Goal: Task Accomplishment & Management: Complete application form

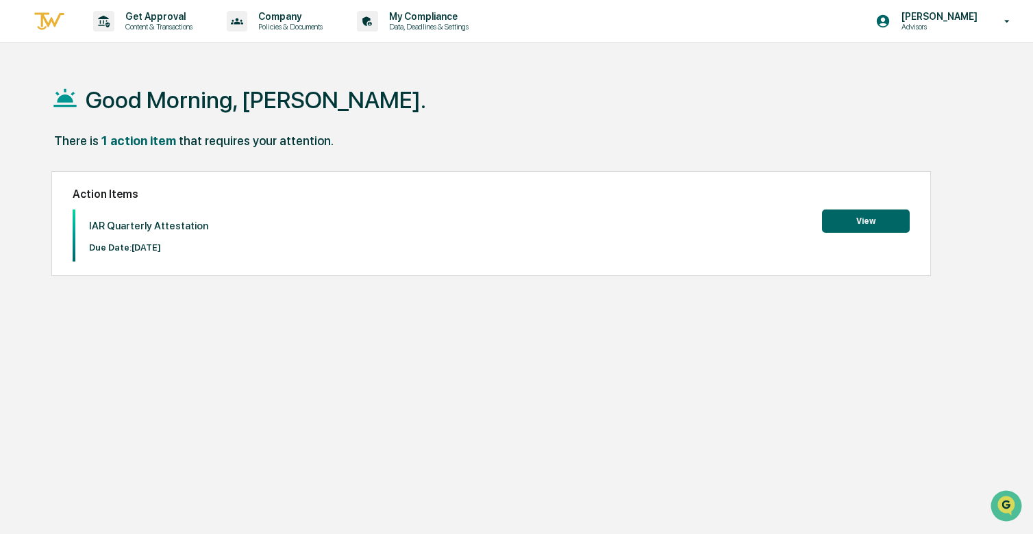
click at [871, 215] on button "View" at bounding box center [866, 221] width 88 height 23
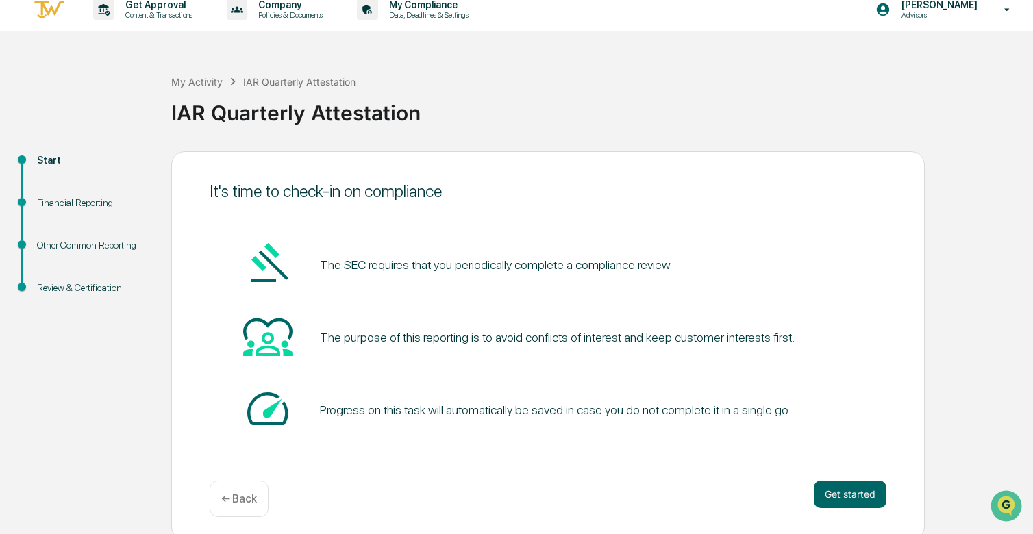
scroll to position [18, 0]
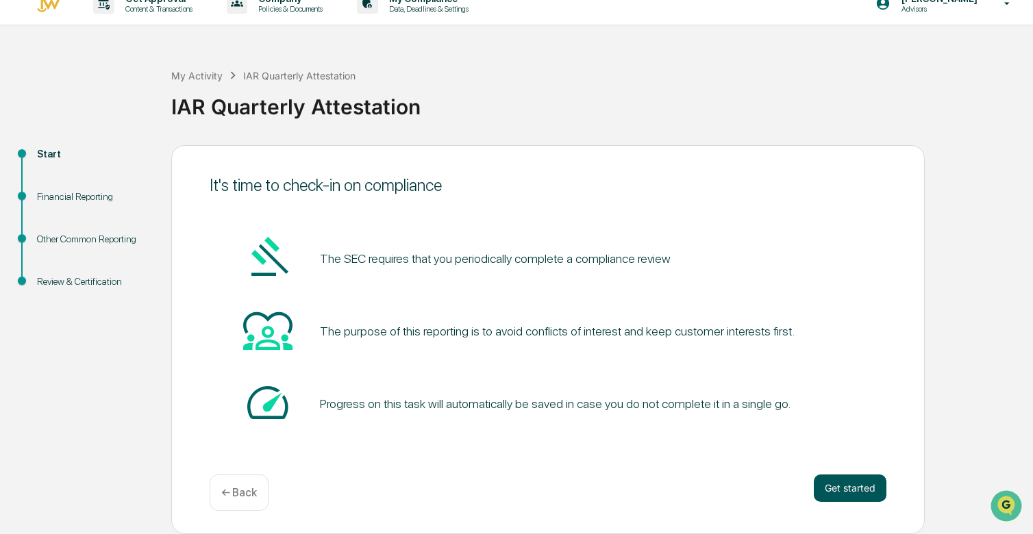
click at [826, 484] on button "Get started" at bounding box center [850, 488] width 73 height 27
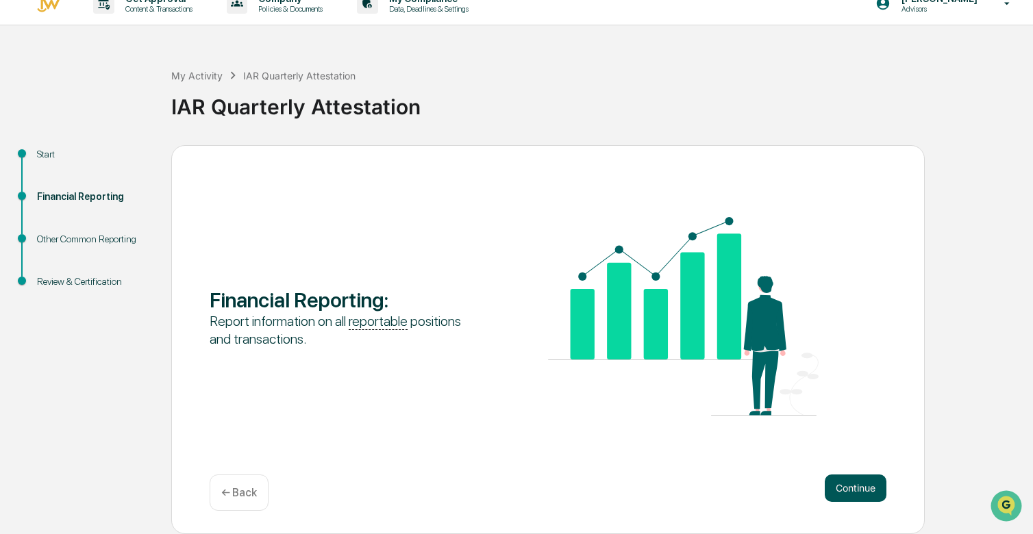
click at [849, 484] on button "Continue" at bounding box center [856, 488] width 62 height 27
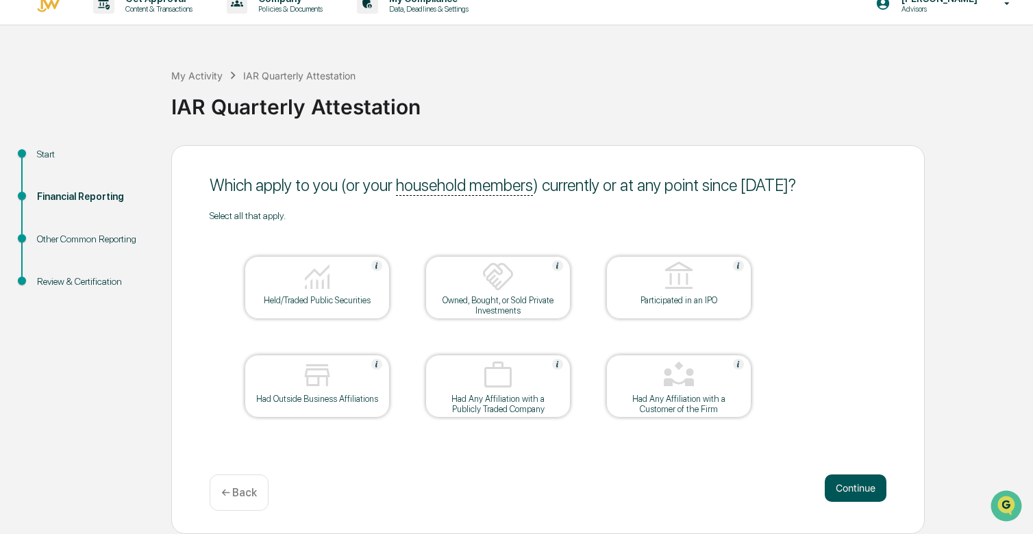
click at [844, 486] on button "Continue" at bounding box center [856, 488] width 62 height 27
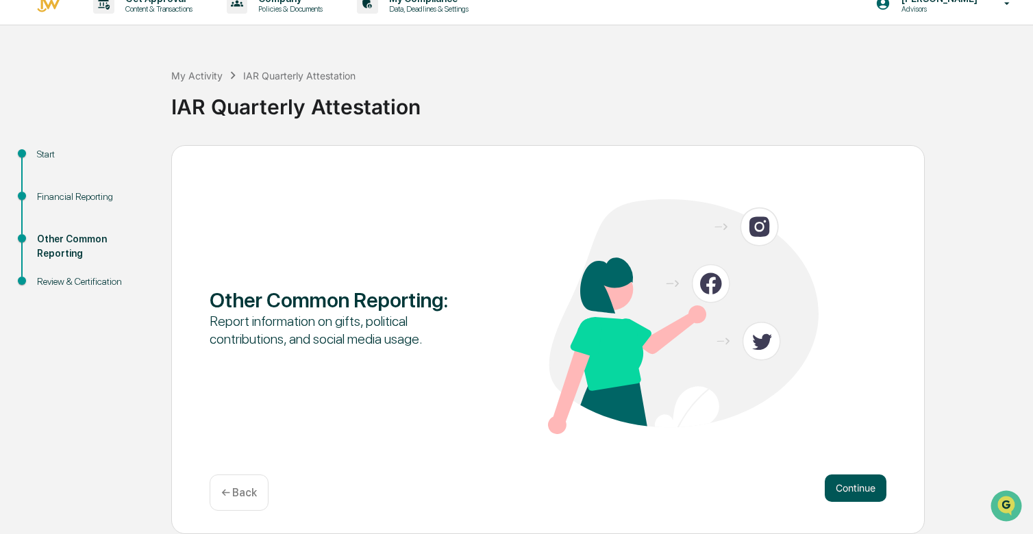
click at [848, 488] on button "Continue" at bounding box center [856, 488] width 62 height 27
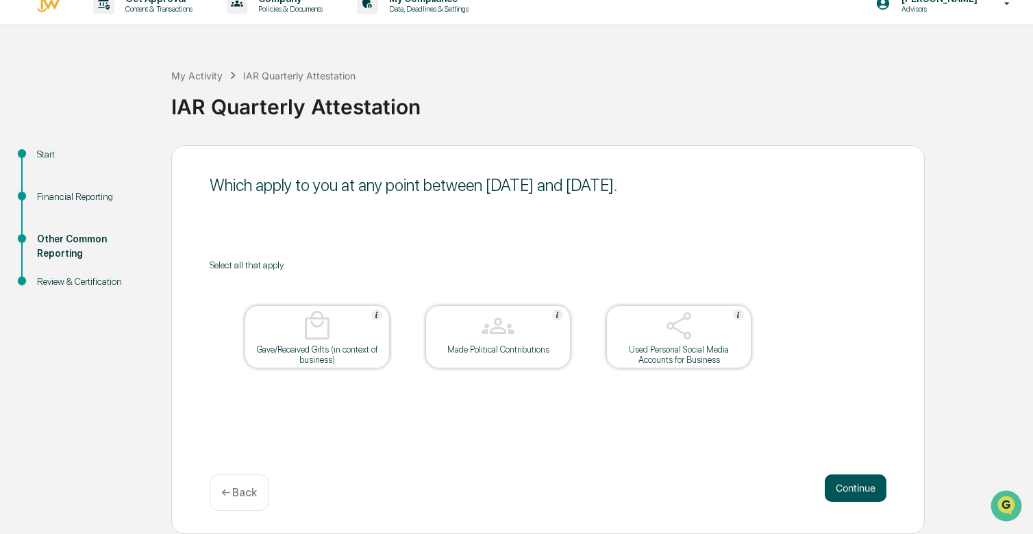
click at [846, 493] on button "Continue" at bounding box center [856, 488] width 62 height 27
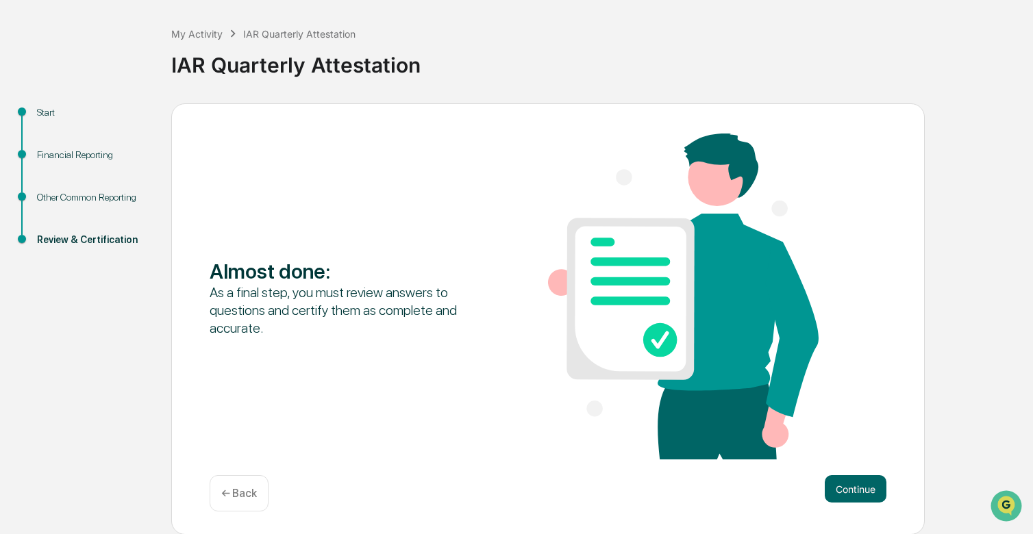
scroll to position [60, 0]
click at [846, 486] on button "Continue" at bounding box center [856, 488] width 62 height 27
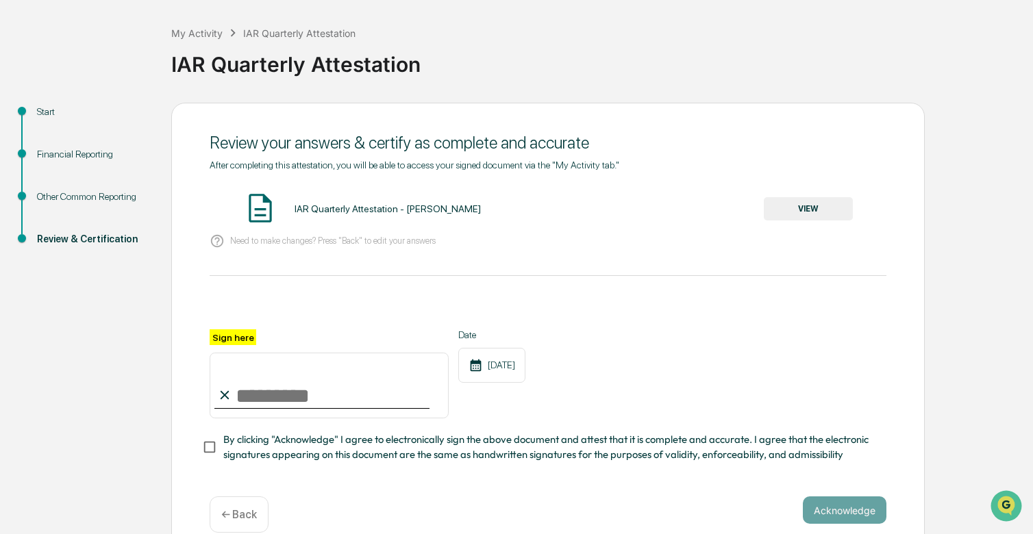
click at [246, 401] on input "Sign here" at bounding box center [329, 386] width 239 height 66
type input "*"
type input "**********"
click at [811, 511] on button "Acknowledge" at bounding box center [845, 510] width 84 height 27
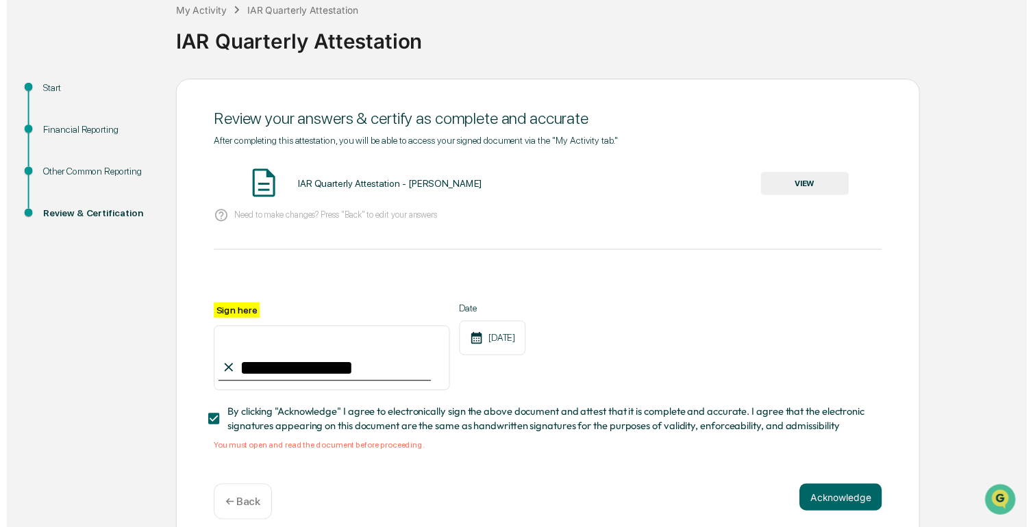
scroll to position [103, 0]
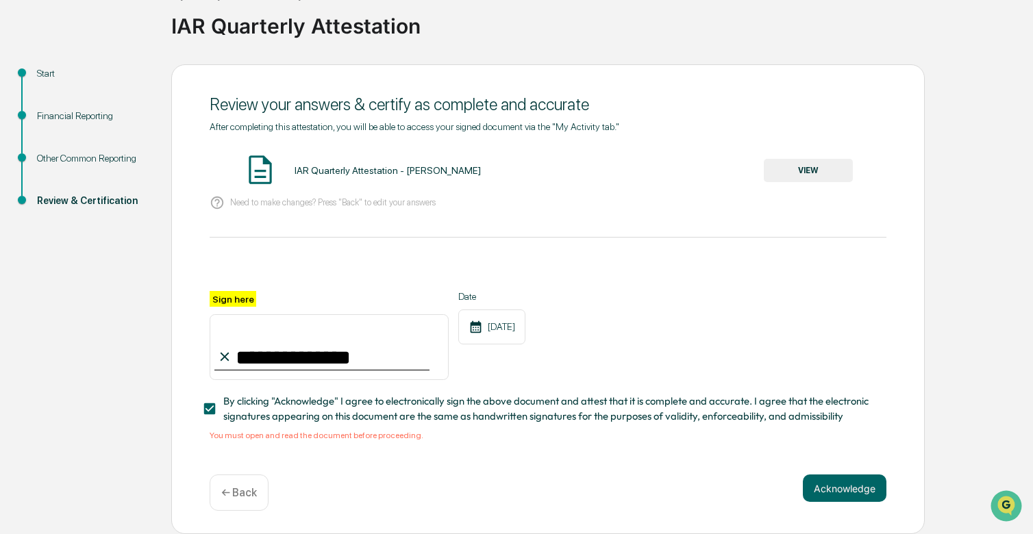
click at [314, 165] on div "IAR Quarterly Attestation - [PERSON_NAME]" at bounding box center [388, 170] width 186 height 11
click at [317, 169] on div "IAR Quarterly Attestation - [PERSON_NAME]" at bounding box center [388, 170] width 186 height 11
click at [816, 169] on button "VIEW" at bounding box center [808, 170] width 89 height 23
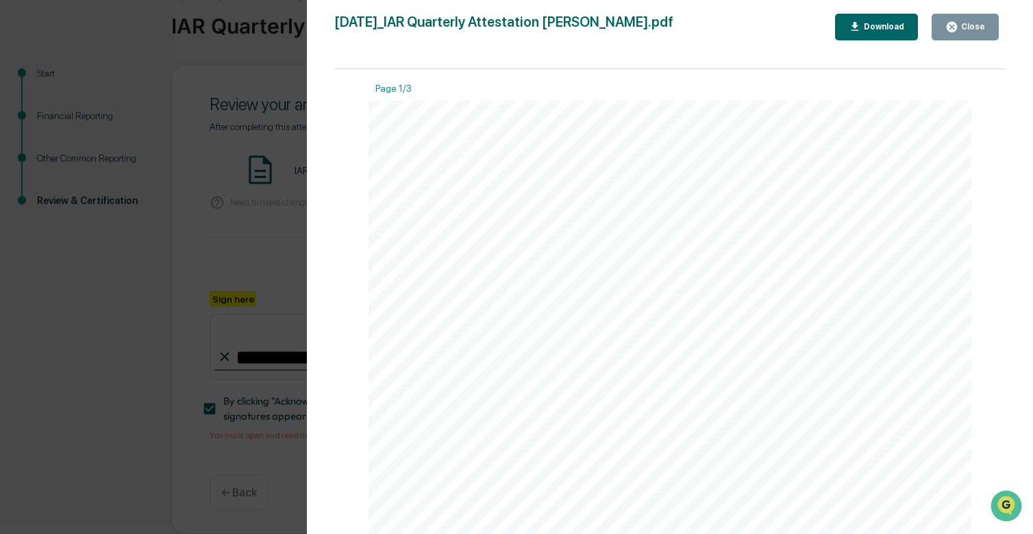
click at [982, 25] on div "Close" at bounding box center [971, 27] width 27 height 10
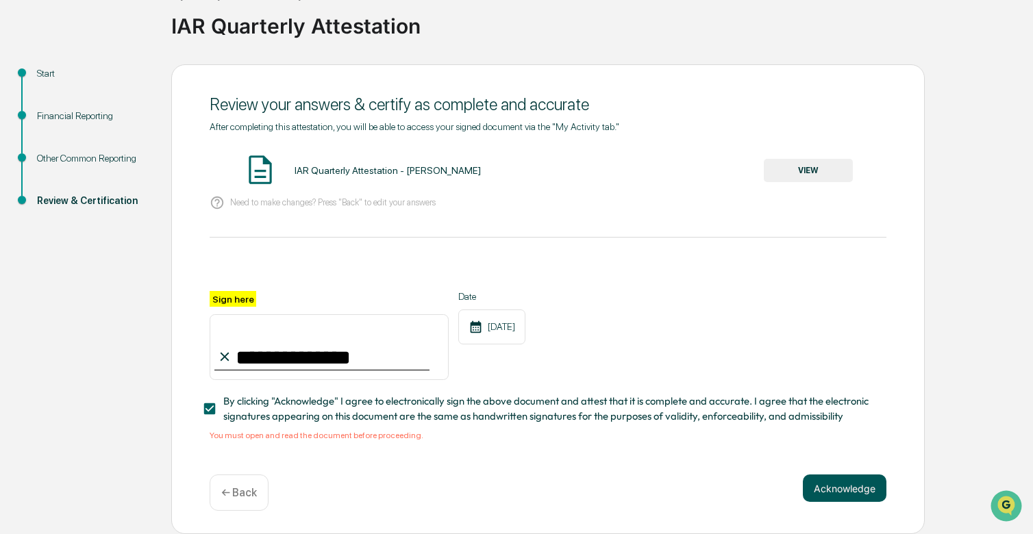
click at [825, 491] on button "Acknowledge" at bounding box center [845, 488] width 84 height 27
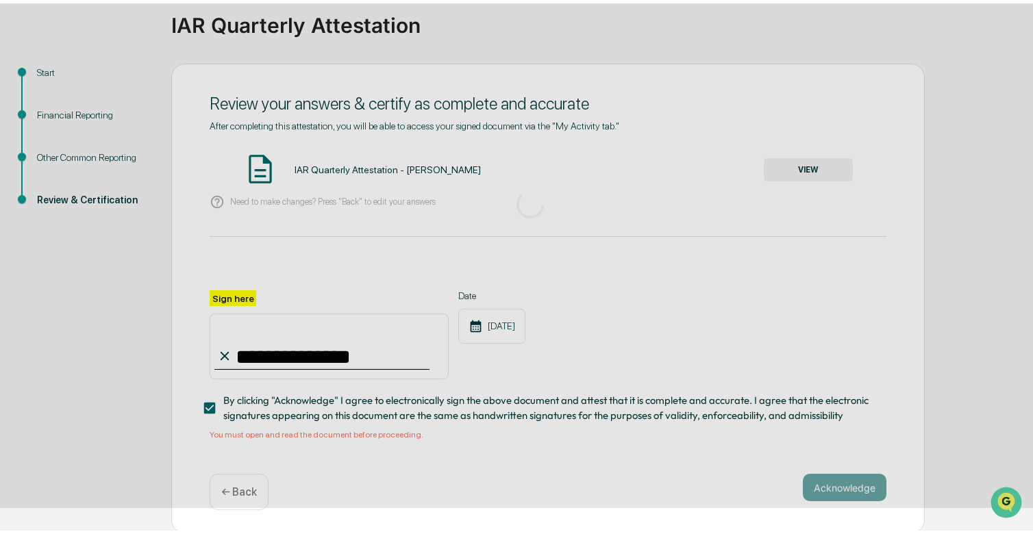
scroll to position [18, 0]
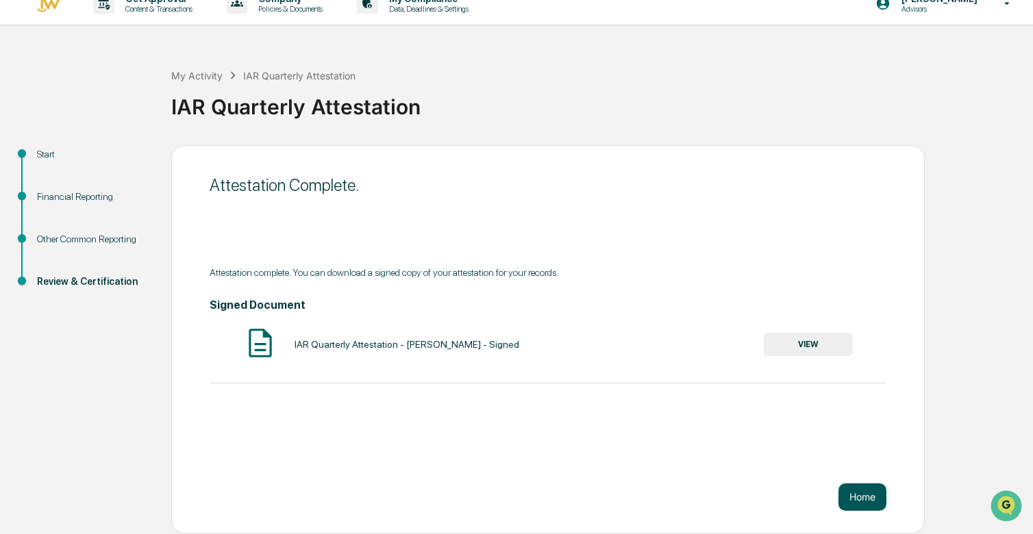
click at [857, 498] on button "Home" at bounding box center [862, 497] width 48 height 27
